Goal: Register for event/course

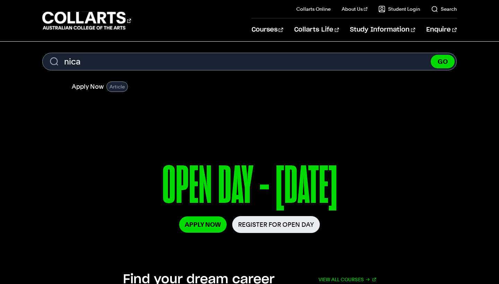
type input "nica"
click at [443, 61] on button "GO" at bounding box center [443, 62] width 24 height 14
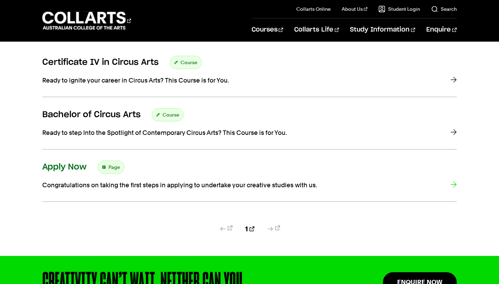
scroll to position [134, 0]
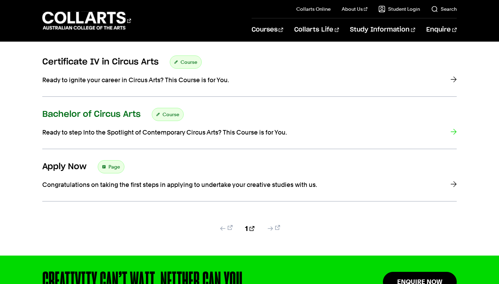
click at [262, 117] on div "Bachelor of Circus Arts Course" at bounding box center [249, 114] width 414 height 13
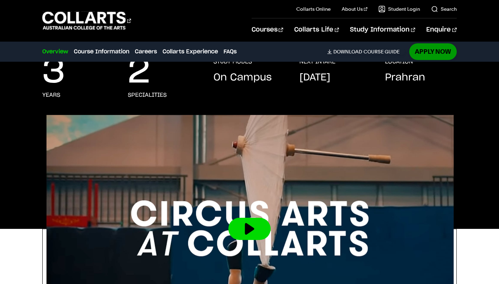
click at [439, 50] on link "Apply Now" at bounding box center [434, 51] width 48 height 16
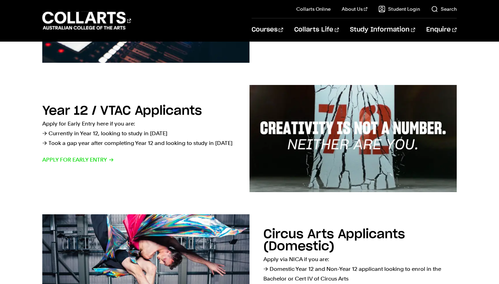
scroll to position [181, 0]
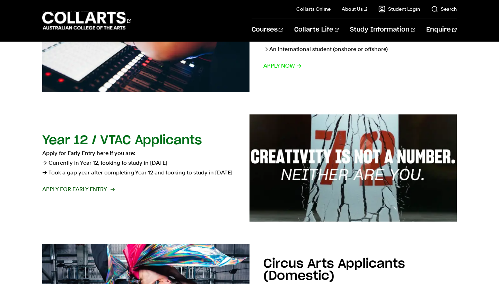
click at [101, 186] on span "Apply for Early Entry" at bounding box center [78, 189] width 72 height 10
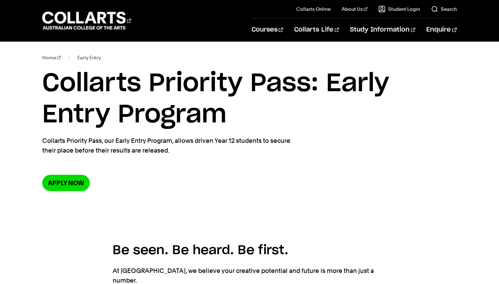
click at [53, 57] on link "Home" at bounding box center [51, 58] width 18 height 10
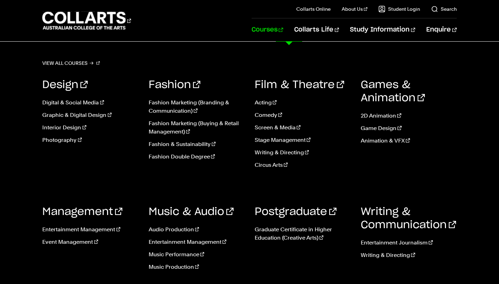
scroll to position [109, 0]
click at [263, 164] on link "Circus Arts" at bounding box center [303, 165] width 96 height 8
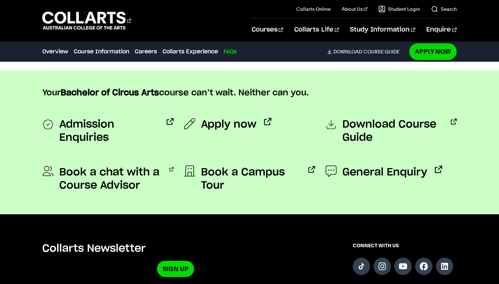
scroll to position [1749, 0]
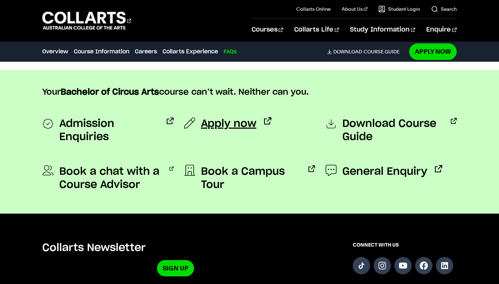
click at [223, 118] on span "Apply now" at bounding box center [228, 123] width 55 height 13
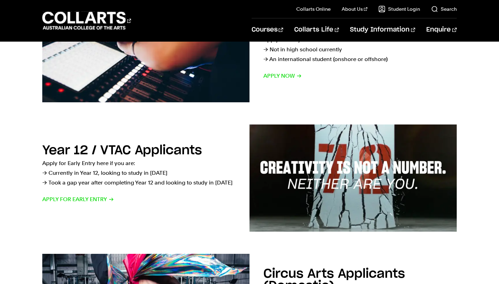
scroll to position [259, 0]
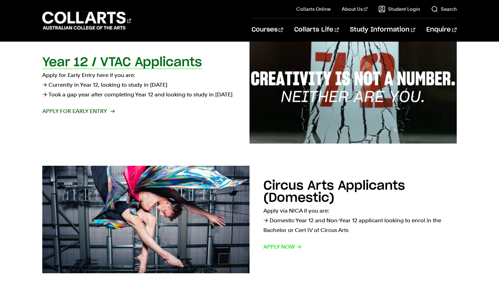
click at [75, 107] on span "Apply for Early Entry" at bounding box center [78, 111] width 72 height 10
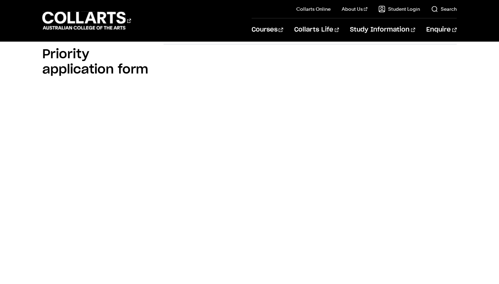
scroll to position [456, 0]
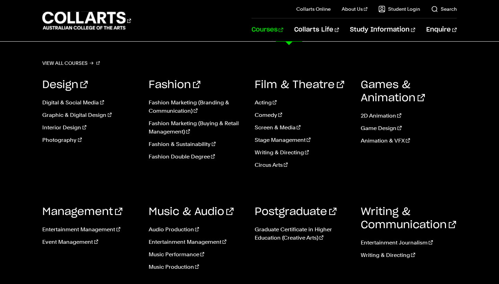
scroll to position [45, 0]
click at [277, 166] on link "Circus Arts" at bounding box center [303, 165] width 96 height 8
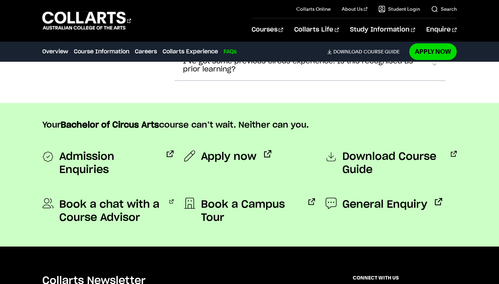
scroll to position [1756, 0]
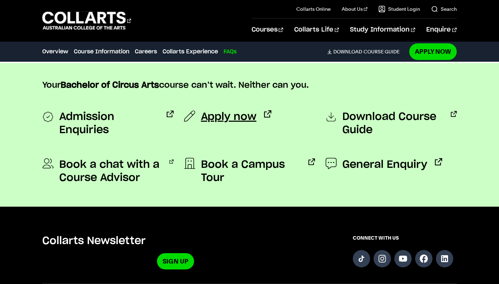
click at [223, 110] on span "Apply now" at bounding box center [228, 116] width 55 height 13
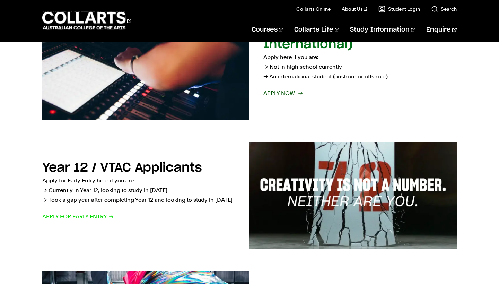
scroll to position [182, 0]
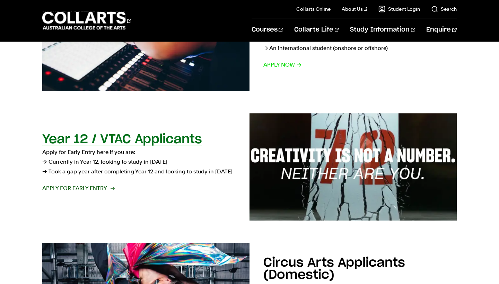
click at [91, 188] on span "Apply for Early Entry" at bounding box center [78, 188] width 72 height 10
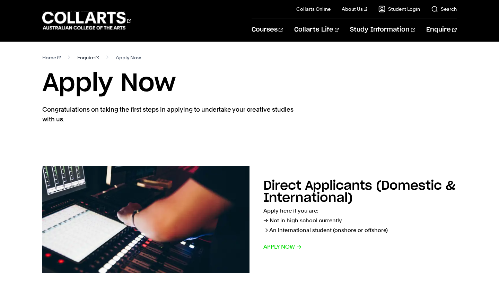
scroll to position [0, 0]
click at [79, 55] on link "Enquire" at bounding box center [88, 58] width 22 height 10
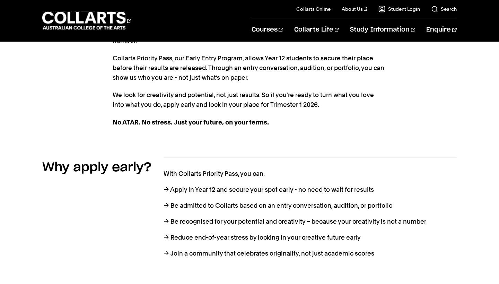
scroll to position [238, 0]
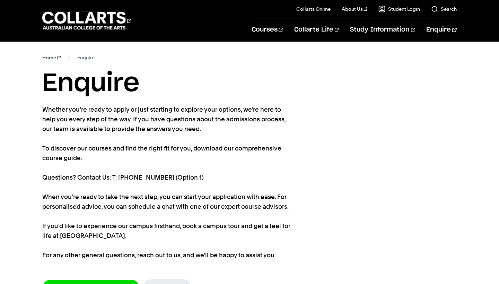
click at [52, 54] on link "Home" at bounding box center [51, 58] width 18 height 10
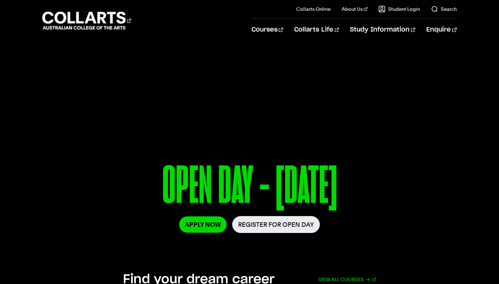
click at [269, 10] on div "Courses Collarts Online Study 100% online About Us History & Values Strategic P…" at bounding box center [249, 20] width 499 height 41
